Goal: Task Accomplishment & Management: Complete application form

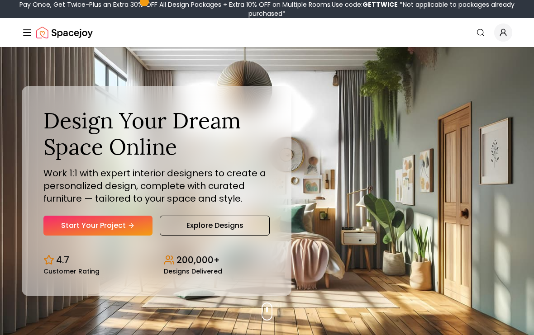
click at [135, 236] on link "Start Your Project" at bounding box center [97, 226] width 109 height 20
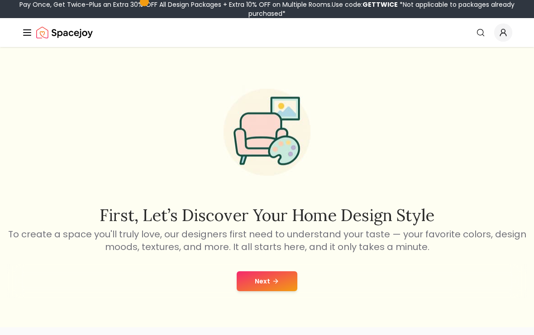
click at [277, 291] on button "Next" at bounding box center [267, 282] width 61 height 20
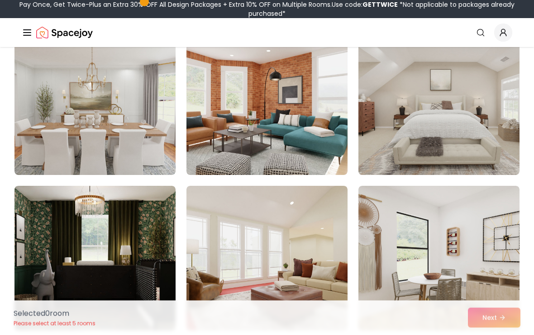
scroll to position [93, 0]
click at [47, 148] on img at bounding box center [94, 102] width 161 height 145
click at [473, 150] on img at bounding box center [438, 102] width 161 height 145
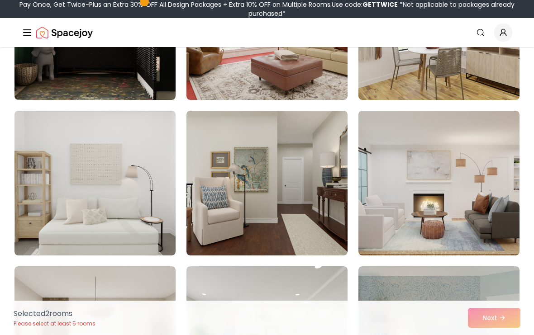
scroll to position [324, 0]
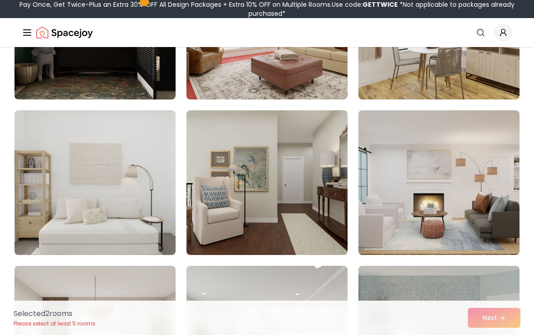
click at [76, 191] on img at bounding box center [94, 182] width 161 height 145
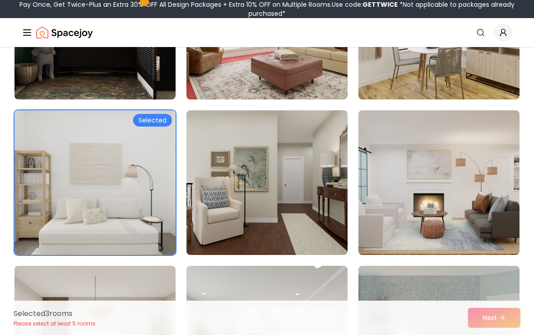
click at [451, 217] on img at bounding box center [438, 182] width 161 height 145
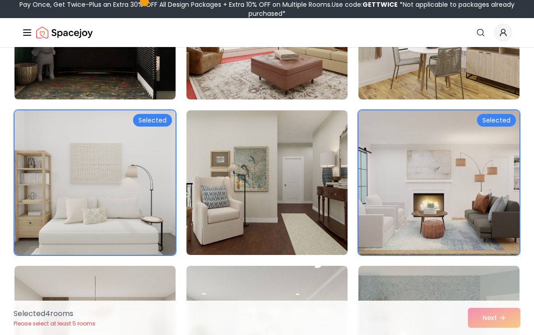
click at [328, 190] on img at bounding box center [266, 182] width 161 height 145
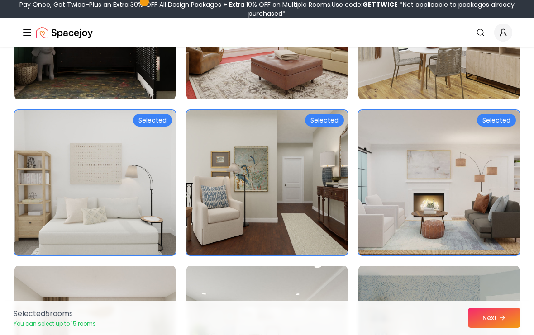
click at [431, 85] on img at bounding box center [438, 27] width 161 height 145
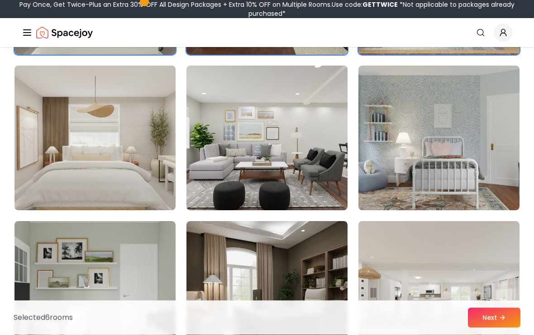
scroll to position [525, 0]
click at [452, 122] on img at bounding box center [438, 138] width 161 height 145
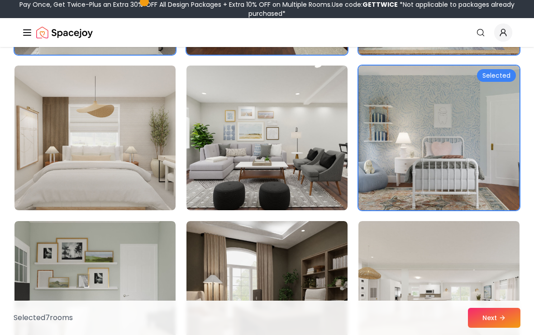
click at [66, 174] on img at bounding box center [94, 138] width 161 height 145
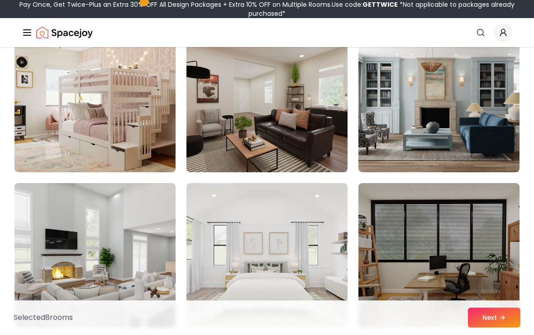
scroll to position [874, 0]
click at [53, 144] on img at bounding box center [94, 100] width 161 height 145
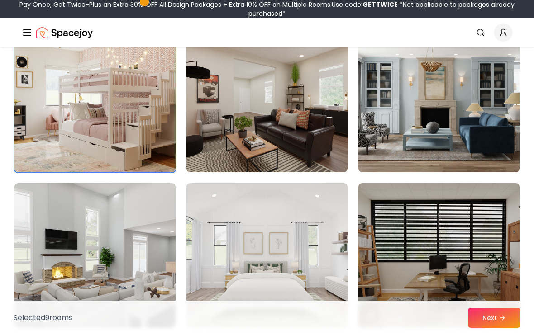
click at [105, 242] on img at bounding box center [94, 255] width 161 height 145
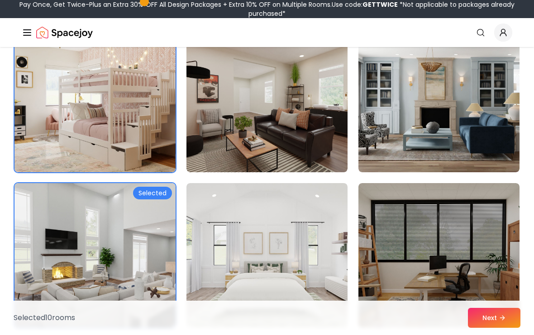
click at [296, 261] on img at bounding box center [266, 255] width 161 height 145
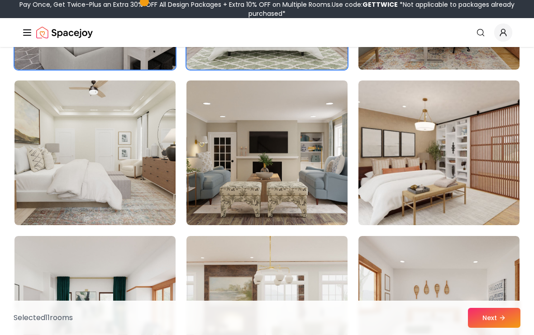
click at [72, 178] on img at bounding box center [94, 153] width 161 height 145
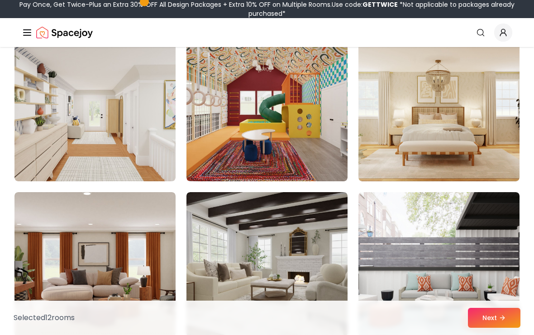
click at [474, 116] on img at bounding box center [438, 109] width 161 height 145
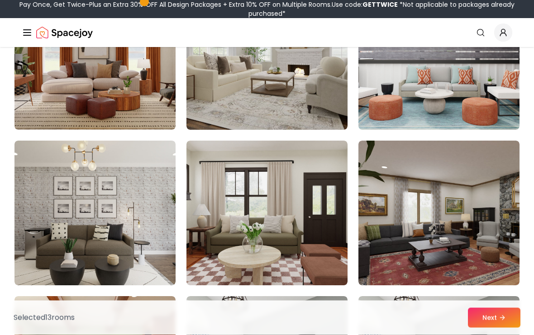
scroll to position [1853, 0]
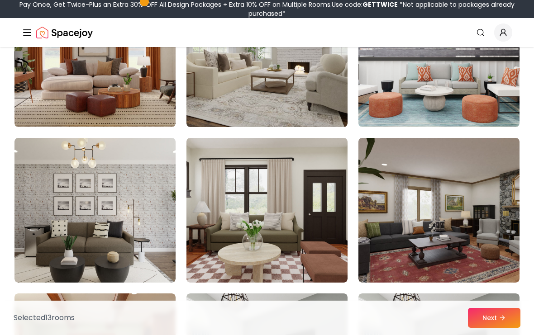
click at [457, 110] on img at bounding box center [438, 54] width 161 height 145
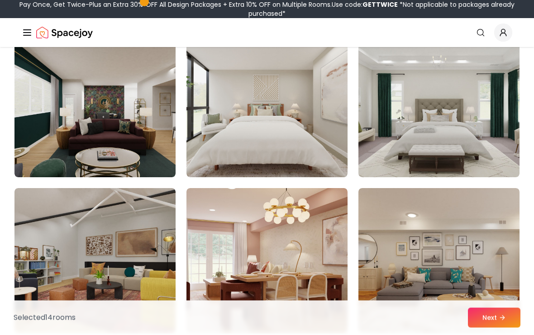
scroll to position [2737, 0]
click at [494, 141] on img at bounding box center [438, 105] width 161 height 145
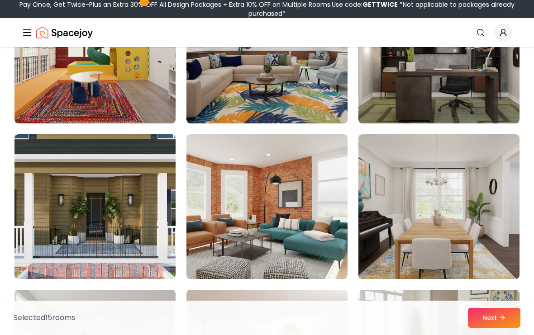
scroll to position [3571, 0]
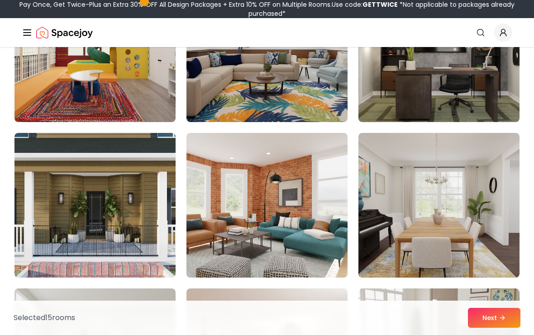
click at [517, 328] on button "Next" at bounding box center [494, 318] width 53 height 20
